Goal: Task Accomplishment & Management: Manage account settings

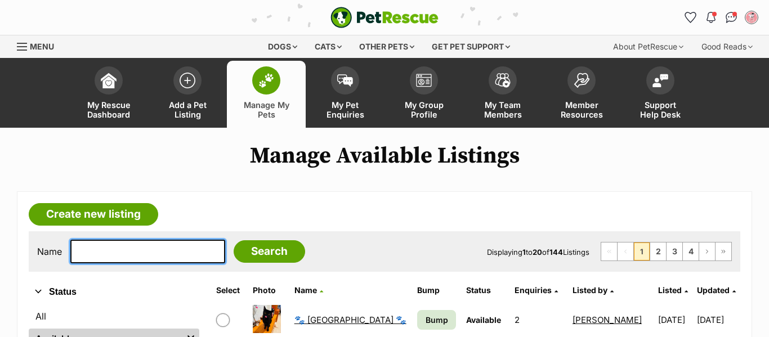
click at [196, 249] on input "text" at bounding box center [147, 252] width 155 height 24
type input "loki"
click at [234, 240] on input "Search" at bounding box center [269, 251] width 71 height 23
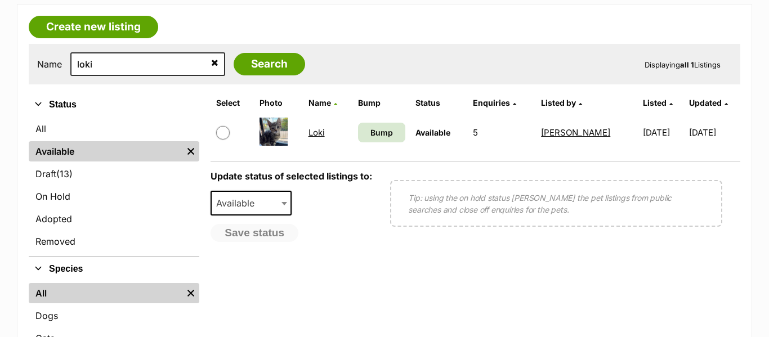
click at [315, 133] on link "Loki" at bounding box center [316, 132] width 16 height 11
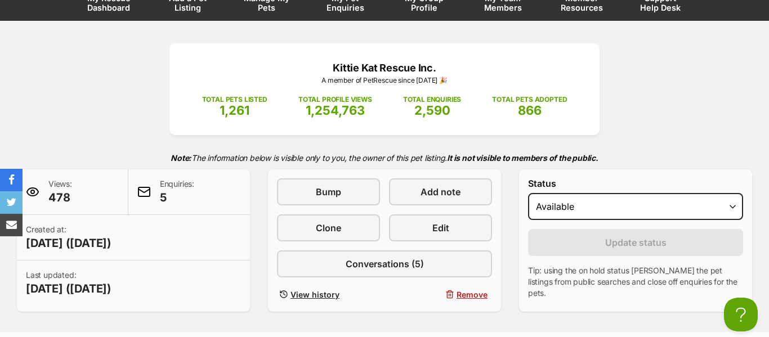
scroll to position [106, 0]
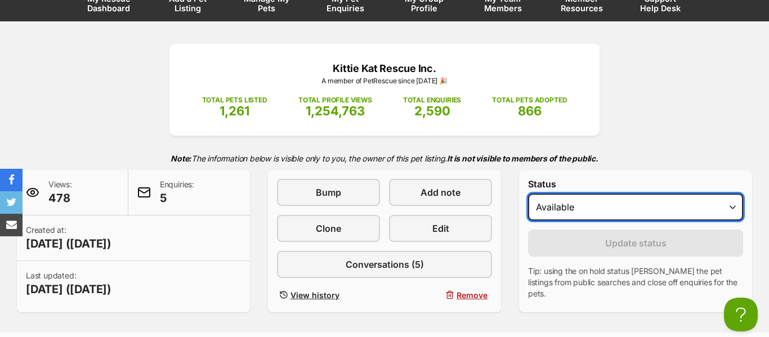
click at [552, 202] on select "Draft - not available as listing has enquires Available On hold Adopted" at bounding box center [635, 207] width 215 height 27
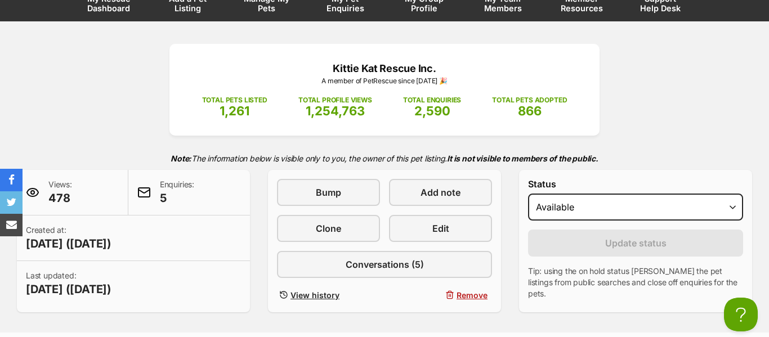
click at [517, 160] on strong "It is not visible to members of the public." at bounding box center [522, 159] width 151 height 10
click at [271, 11] on span "Manage My Pets" at bounding box center [266, 3] width 51 height 19
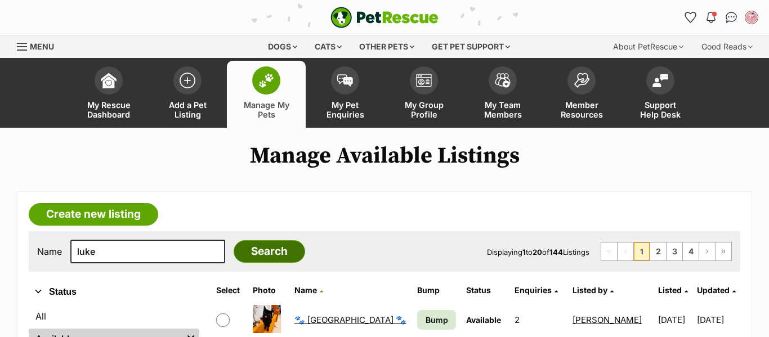
type input "luke"
click at [243, 257] on input "Search" at bounding box center [269, 251] width 71 height 23
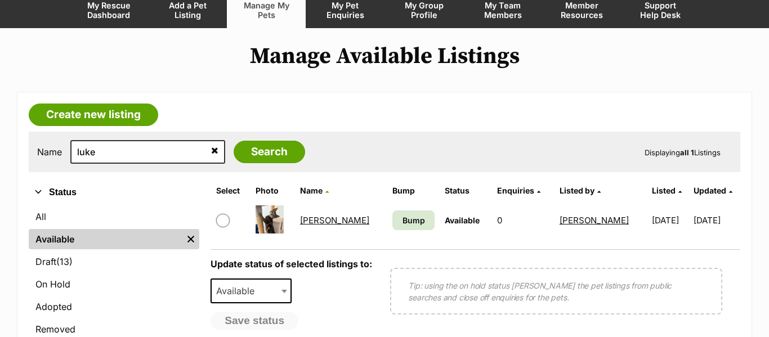
click at [226, 220] on input "checkbox" at bounding box center [223, 221] width 14 height 14
checkbox input "true"
click at [249, 285] on span "Available" at bounding box center [239, 291] width 54 height 16
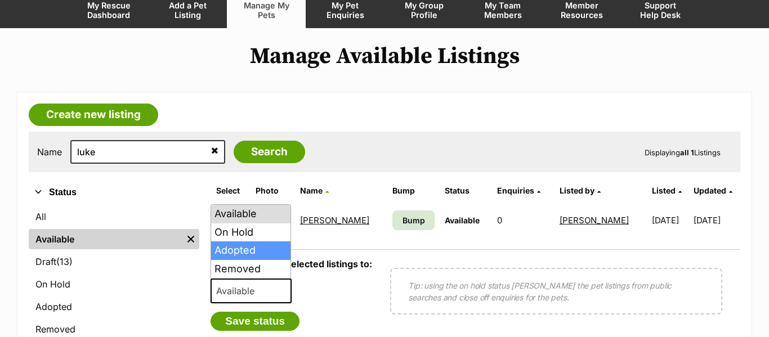
select select "rehomed"
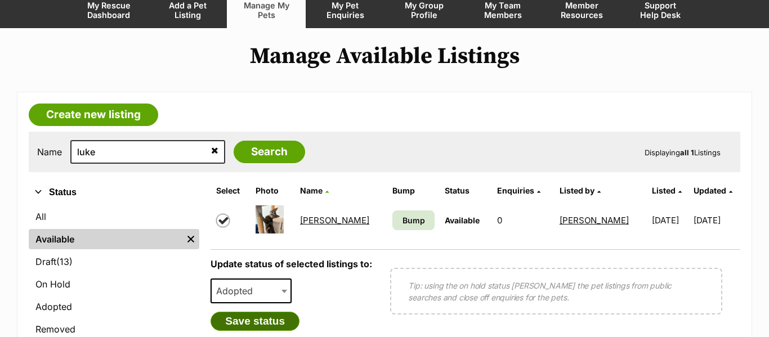
click at [239, 326] on button "Save status" at bounding box center [255, 321] width 89 height 19
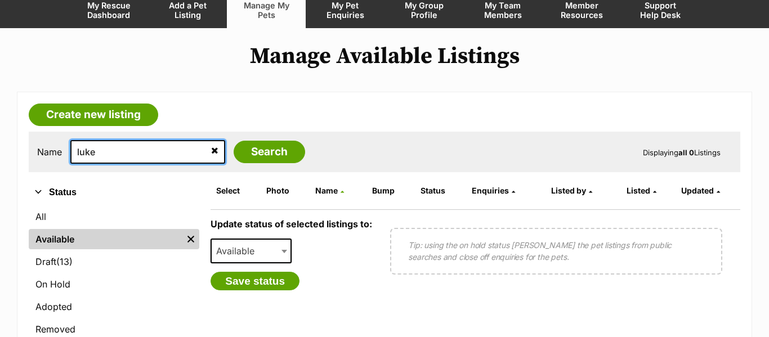
click at [95, 153] on input "luke" at bounding box center [147, 152] width 155 height 24
type input "loki"
click at [234, 141] on input "Search" at bounding box center [269, 152] width 71 height 23
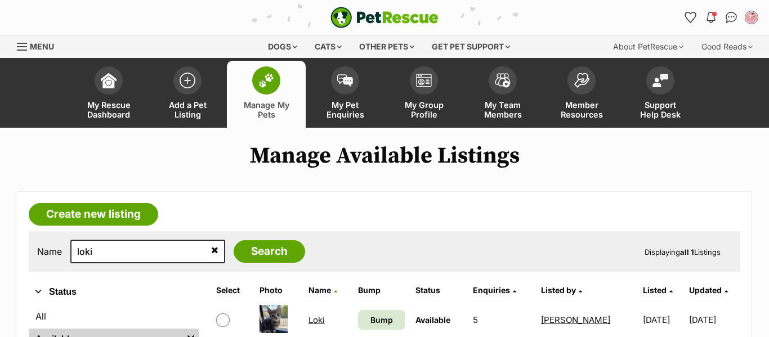
click at [226, 314] on input "checkbox" at bounding box center [223, 321] width 14 height 14
checkbox input "true"
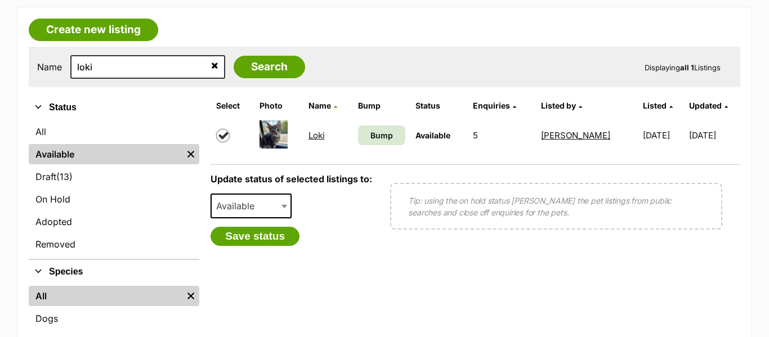
click at [241, 200] on span "Available" at bounding box center [239, 206] width 54 height 16
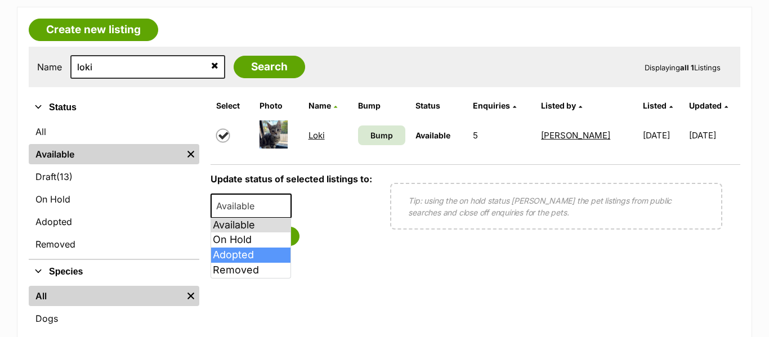
select select "rehomed"
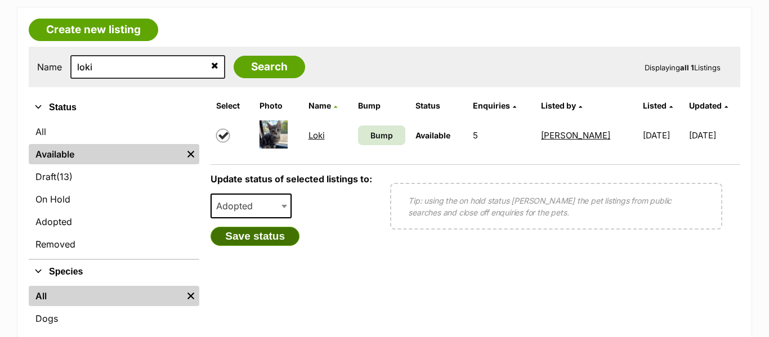
click at [238, 240] on button "Save status" at bounding box center [255, 236] width 89 height 19
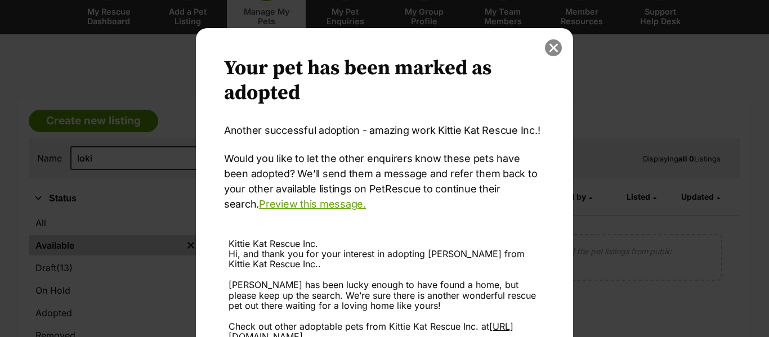
click at [554, 51] on button "close" at bounding box center [553, 47] width 17 height 17
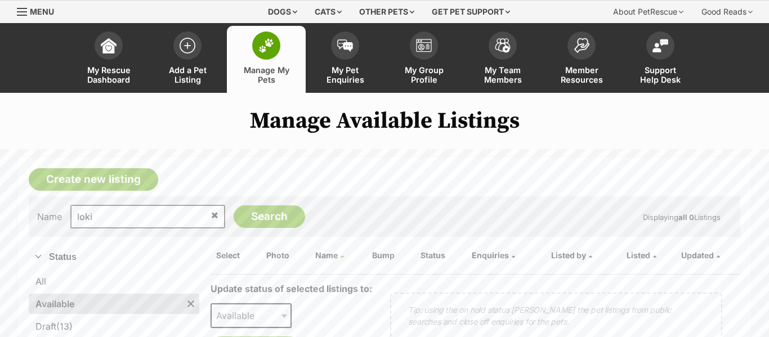
scroll to position [29, 0]
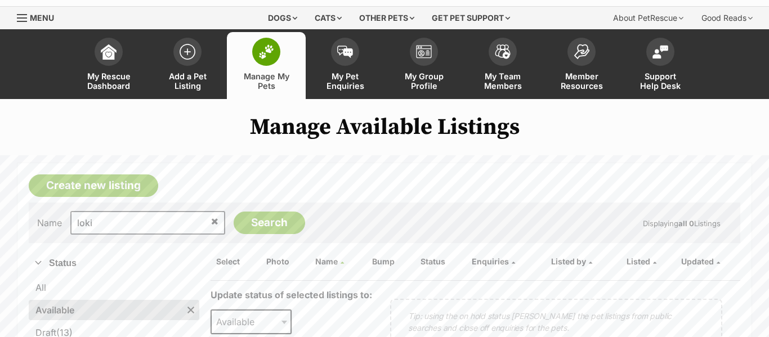
click at [266, 66] on link "Manage My Pets" at bounding box center [266, 65] width 79 height 67
